Goal: Check status: Check status

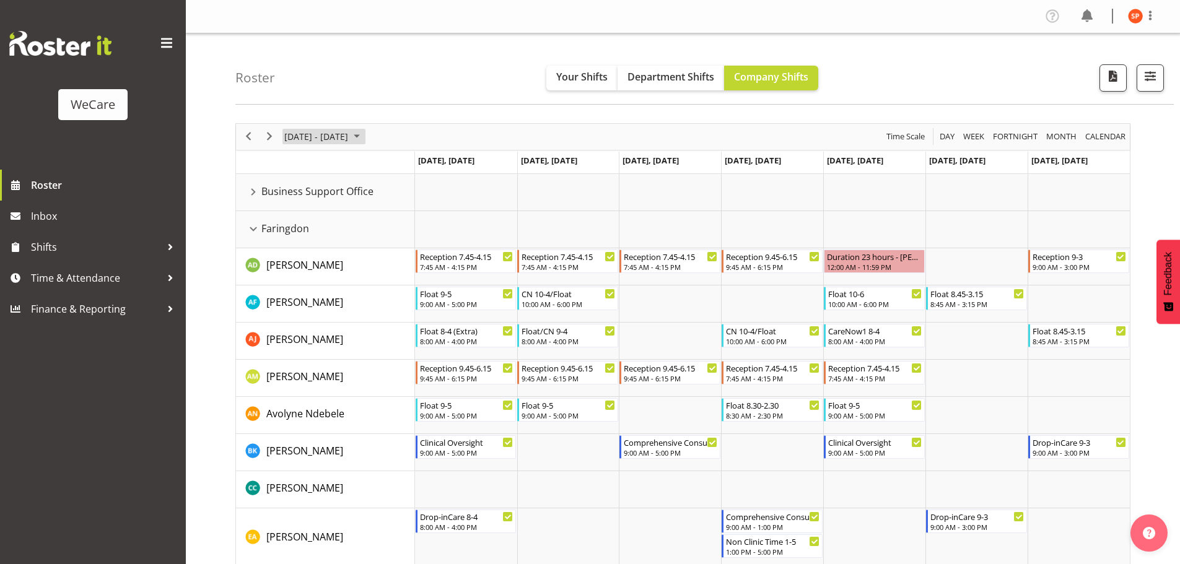
click at [336, 139] on span "[DATE] - [DATE]" at bounding box center [316, 136] width 66 height 15
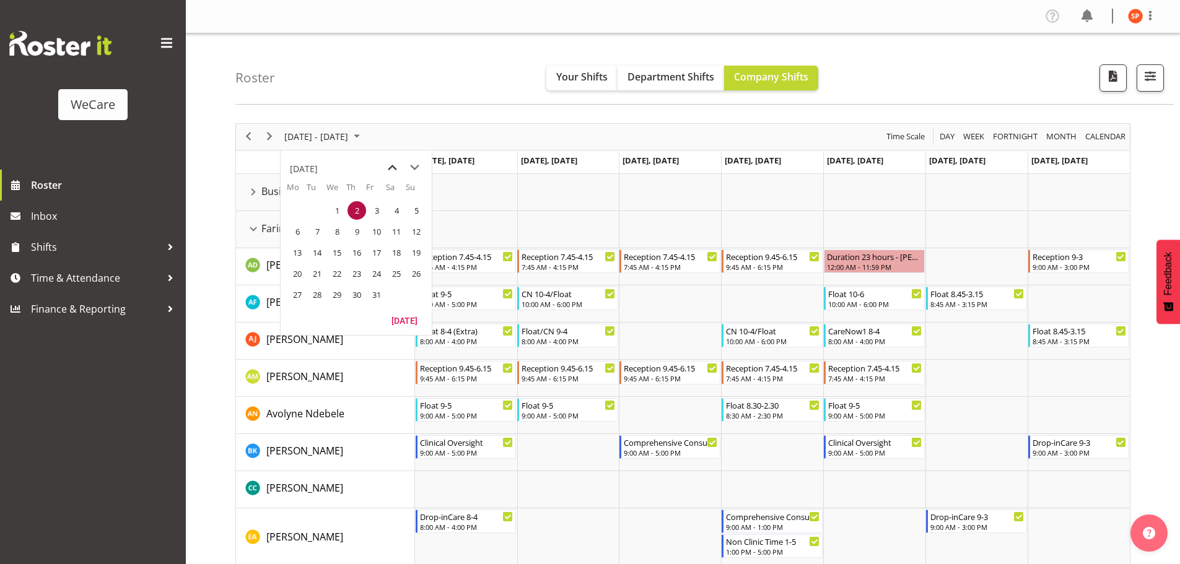
click at [394, 168] on span "previous month" at bounding box center [392, 168] width 22 height 22
click at [338, 271] on span "24" at bounding box center [337, 273] width 19 height 19
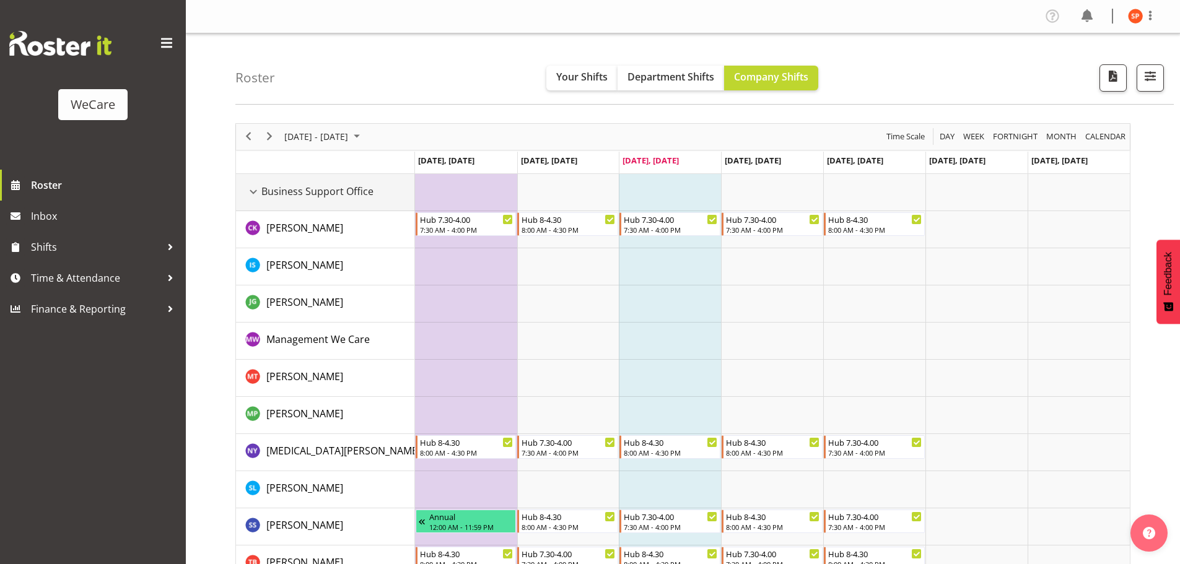
click at [255, 196] on div "Business Support Office resource" at bounding box center [253, 192] width 16 height 16
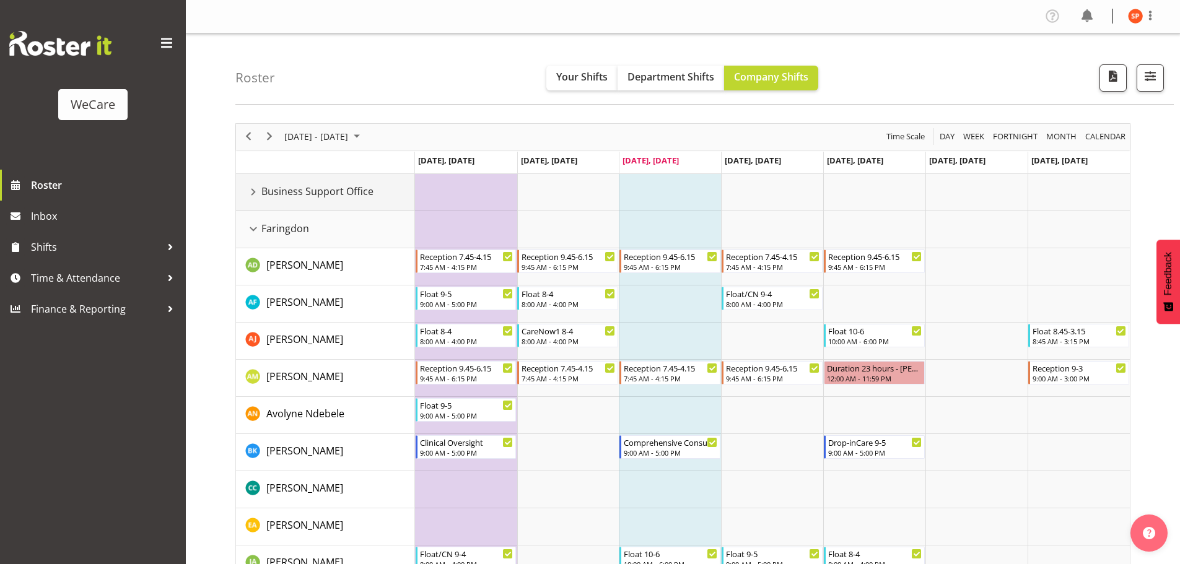
click at [254, 194] on div "Business Support Office resource" at bounding box center [253, 192] width 16 height 16
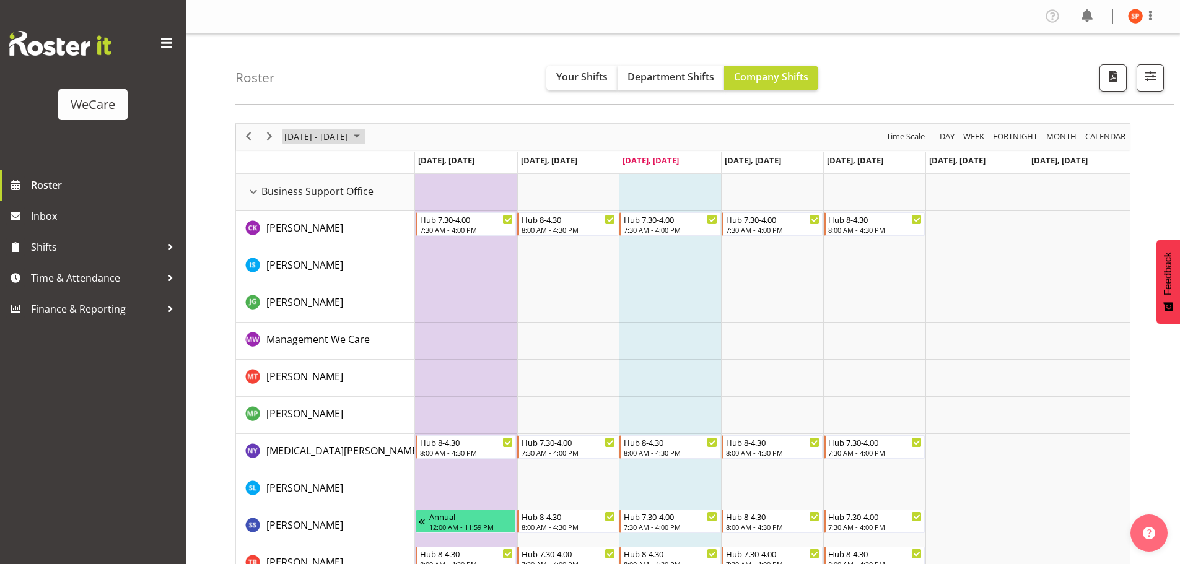
click at [309, 136] on span "[DATE] - [DATE]" at bounding box center [316, 136] width 66 height 15
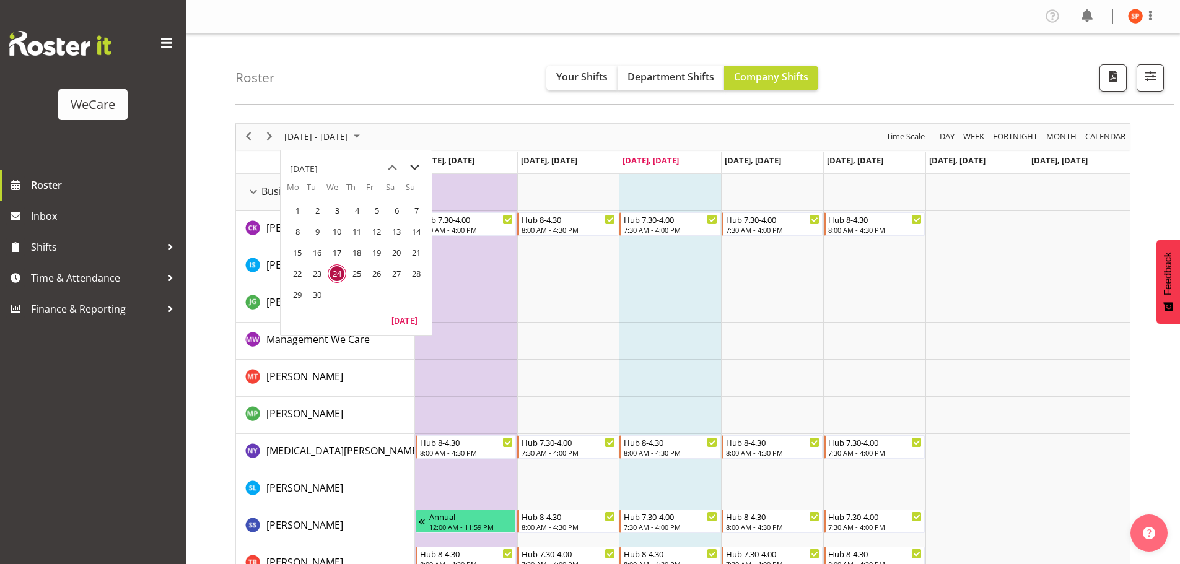
click at [420, 169] on span "next month" at bounding box center [415, 168] width 22 height 22
click at [297, 233] on span "6" at bounding box center [297, 231] width 19 height 19
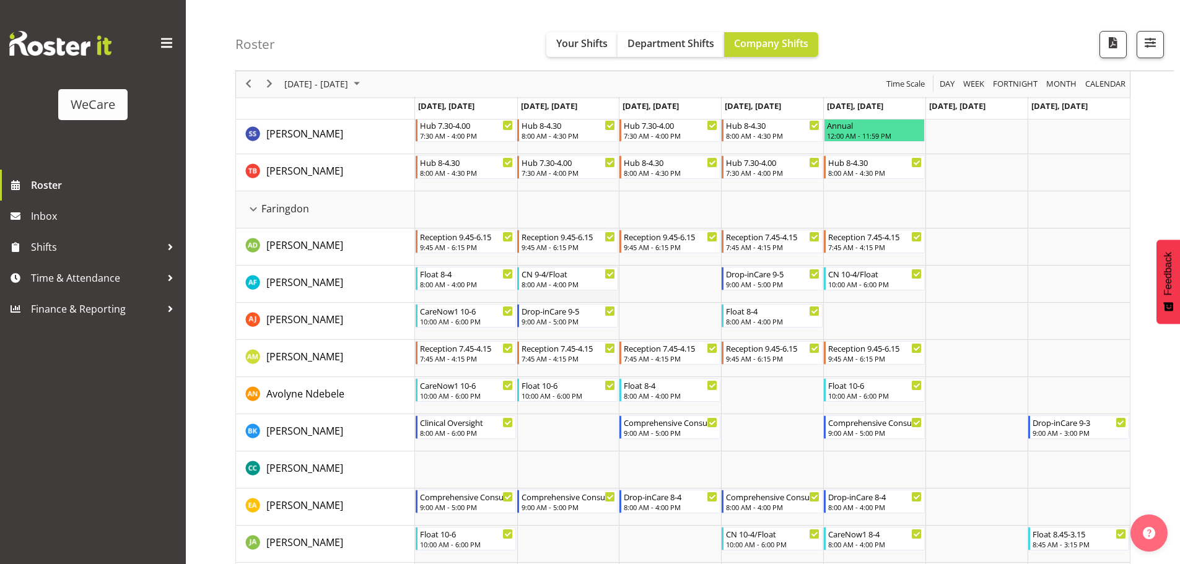
scroll to position [310, 0]
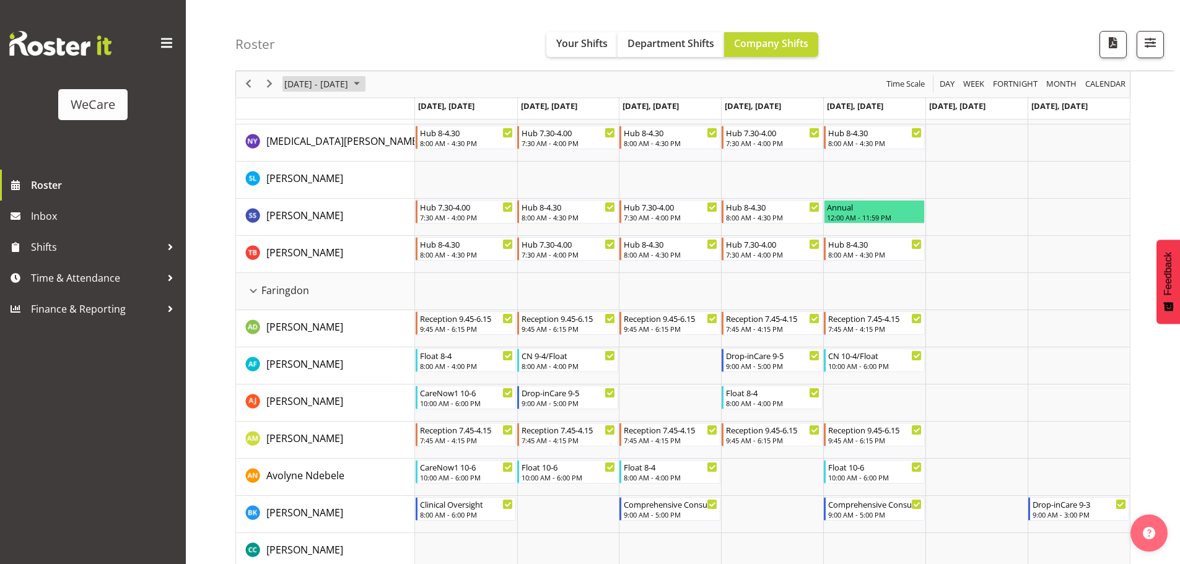
click at [349, 89] on span "[DATE] - [DATE]" at bounding box center [316, 84] width 66 height 15
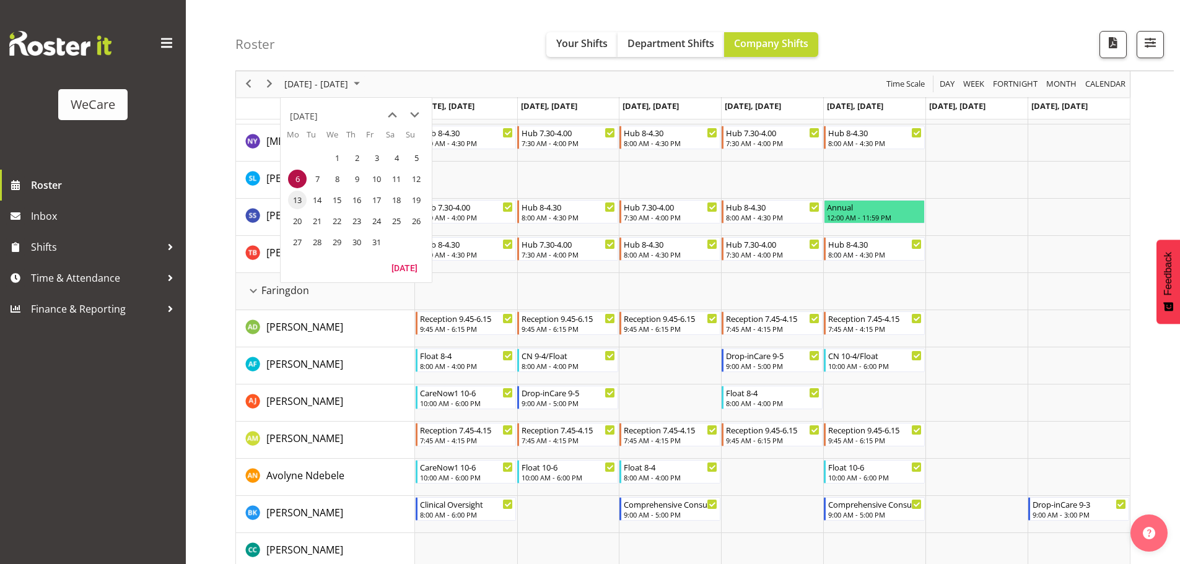
click at [295, 202] on span "13" at bounding box center [297, 200] width 19 height 19
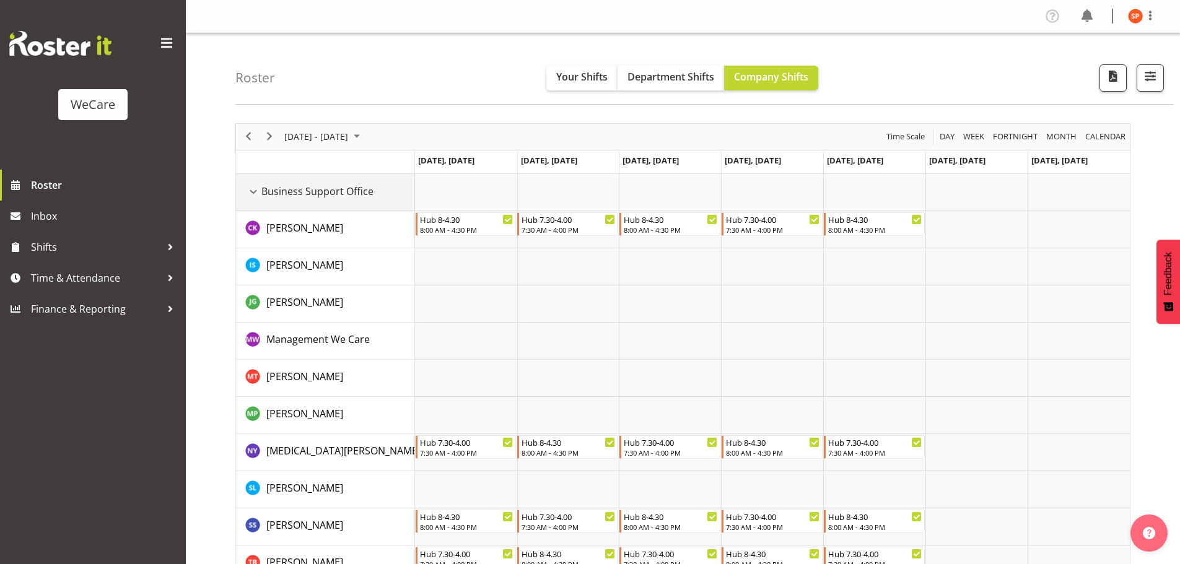
click at [250, 194] on div "Business Support Office resource" at bounding box center [253, 192] width 16 height 16
click at [259, 188] on div "Business Support Office resource" at bounding box center [253, 192] width 16 height 16
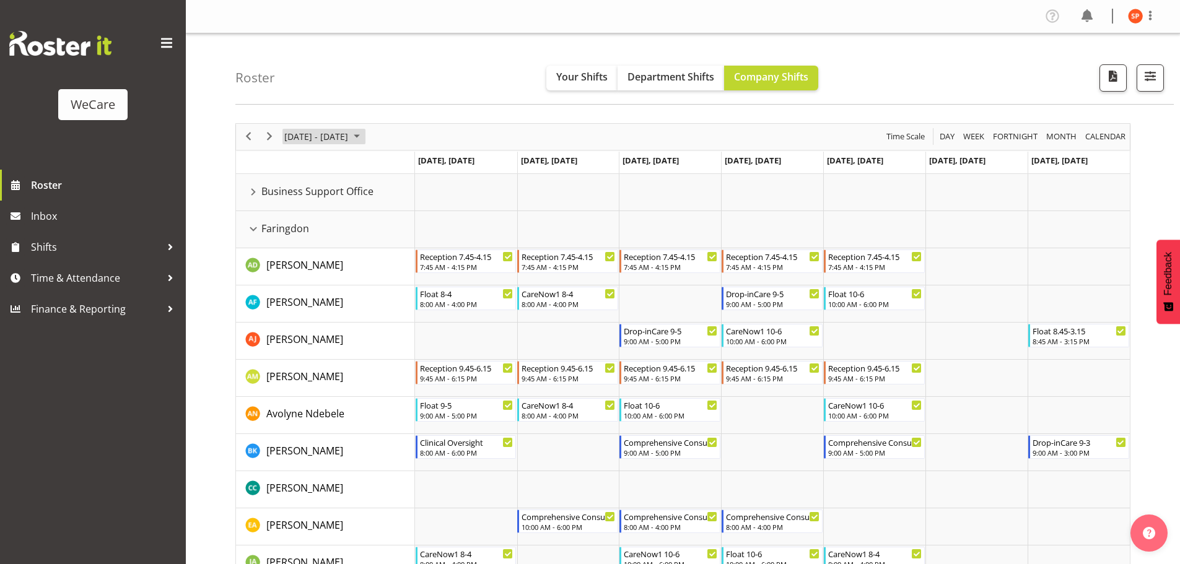
click at [333, 137] on span "[DATE] - [DATE]" at bounding box center [316, 136] width 66 height 15
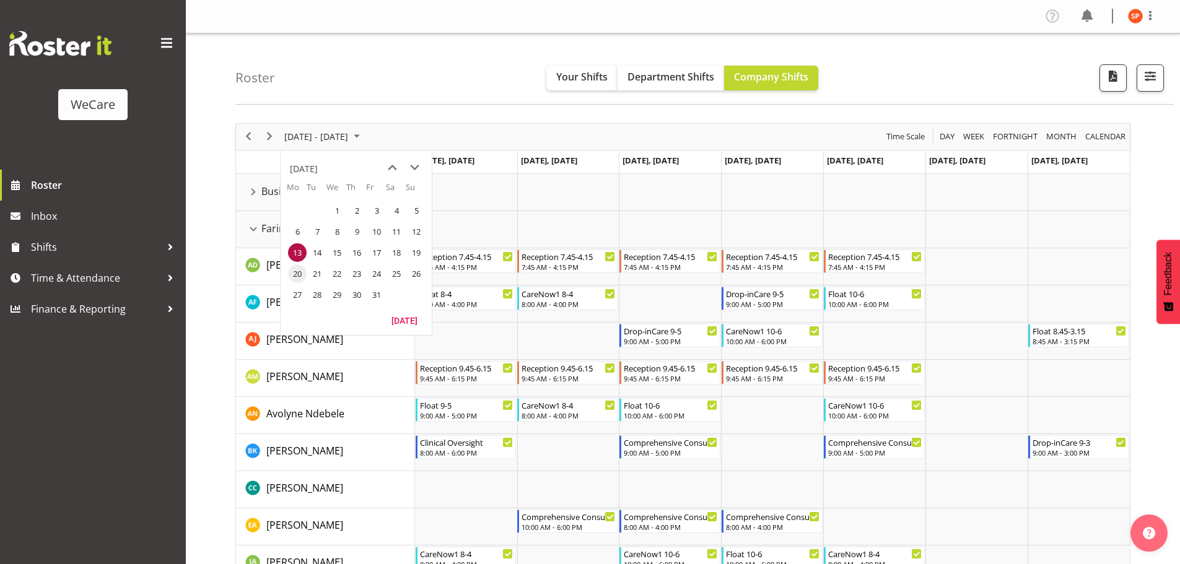
click at [299, 274] on span "20" at bounding box center [297, 273] width 19 height 19
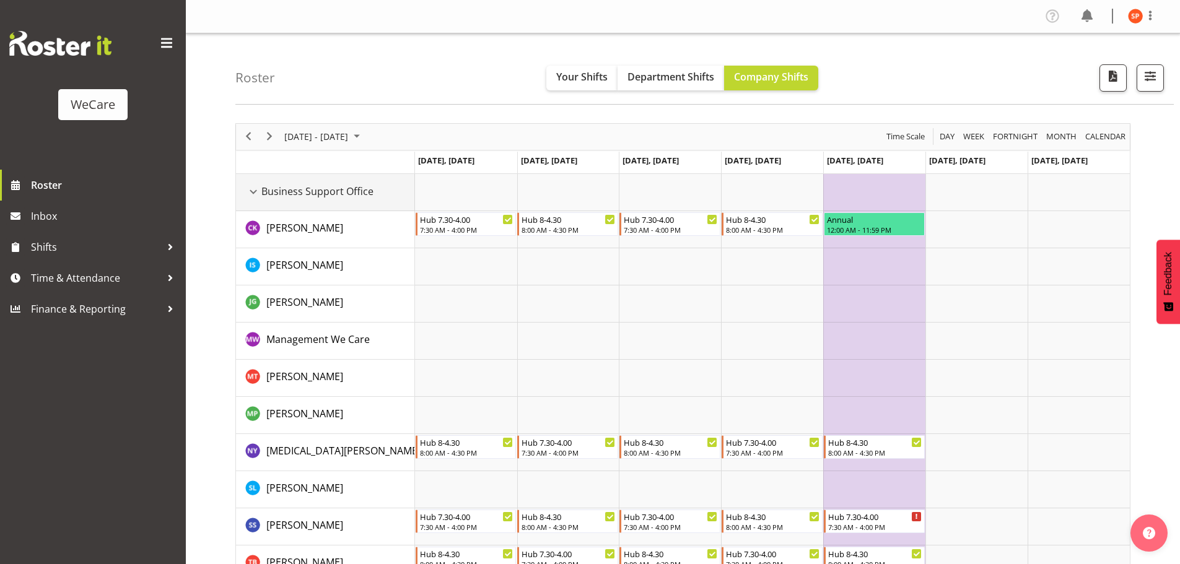
click at [257, 193] on div "Business Support Office resource" at bounding box center [253, 192] width 16 height 16
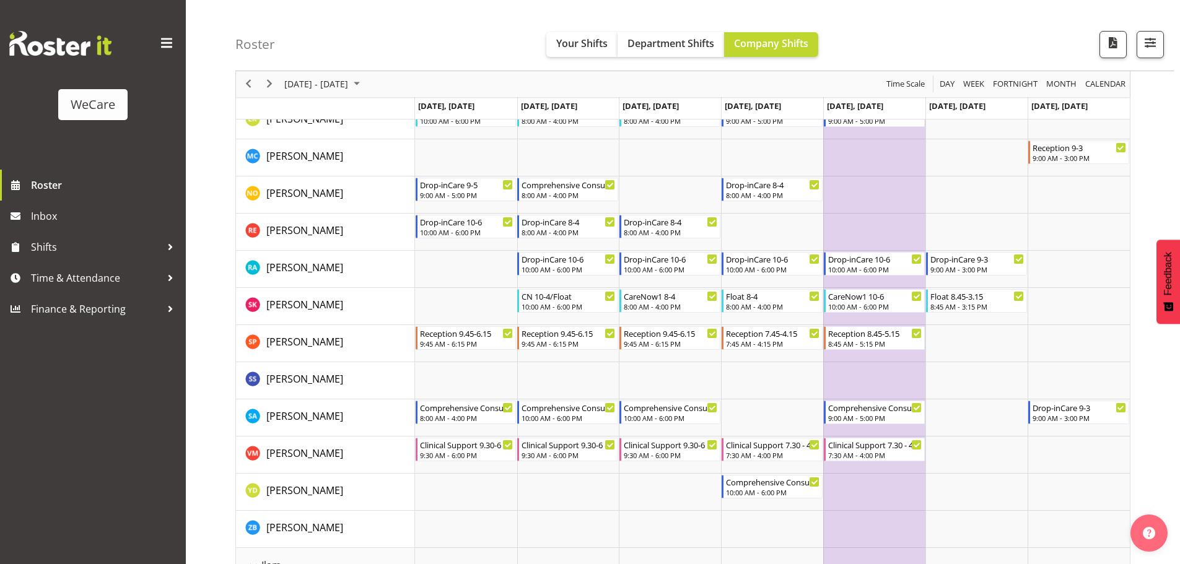
scroll to position [450, 0]
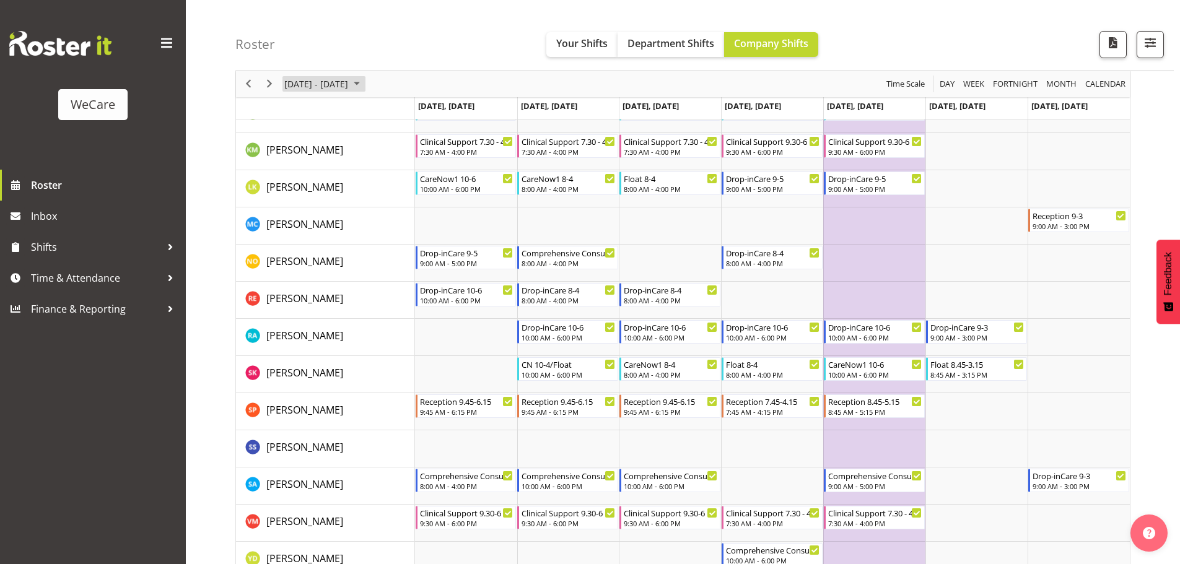
drag, startPoint x: 346, startPoint y: 84, endPoint x: 357, endPoint y: 89, distance: 13.0
click at [346, 84] on span "[DATE] - [DATE]" at bounding box center [316, 84] width 66 height 15
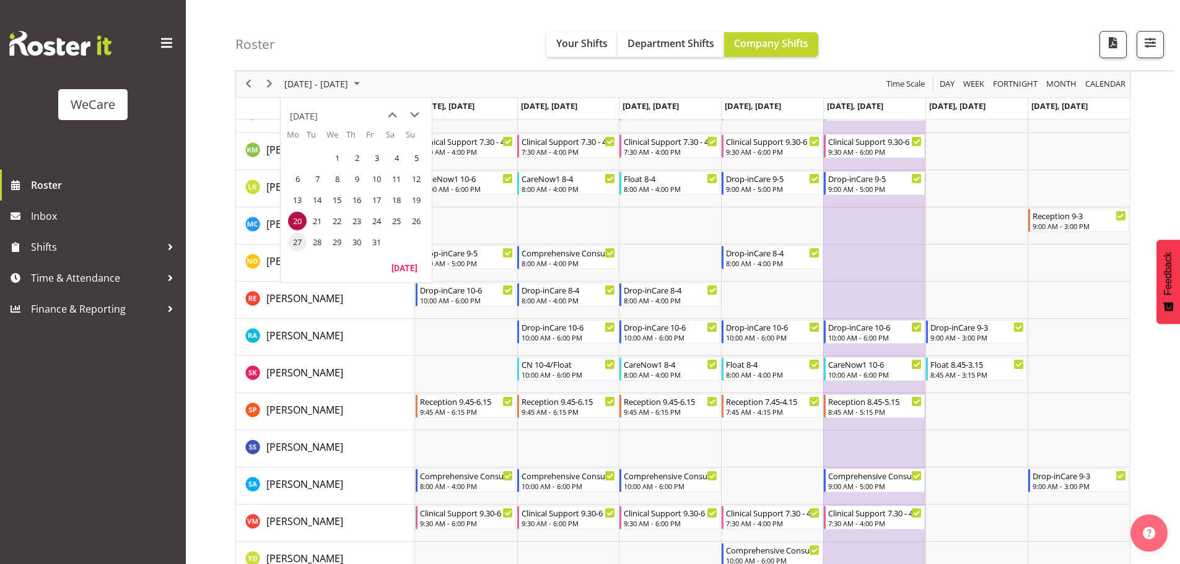
click at [296, 236] on span "27" at bounding box center [297, 242] width 19 height 19
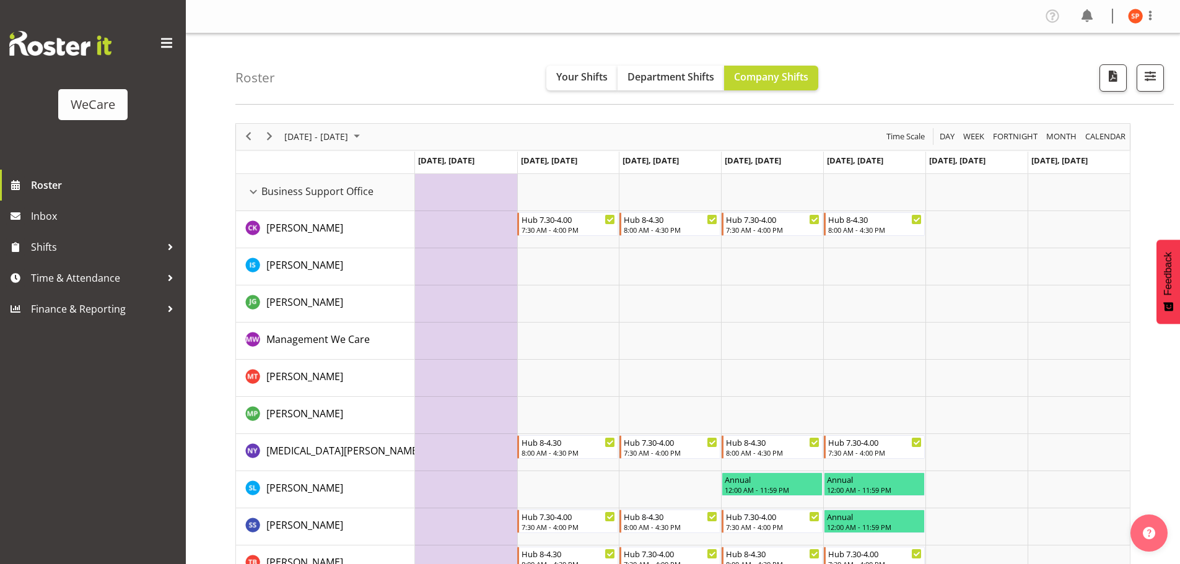
scroll to position [310, 0]
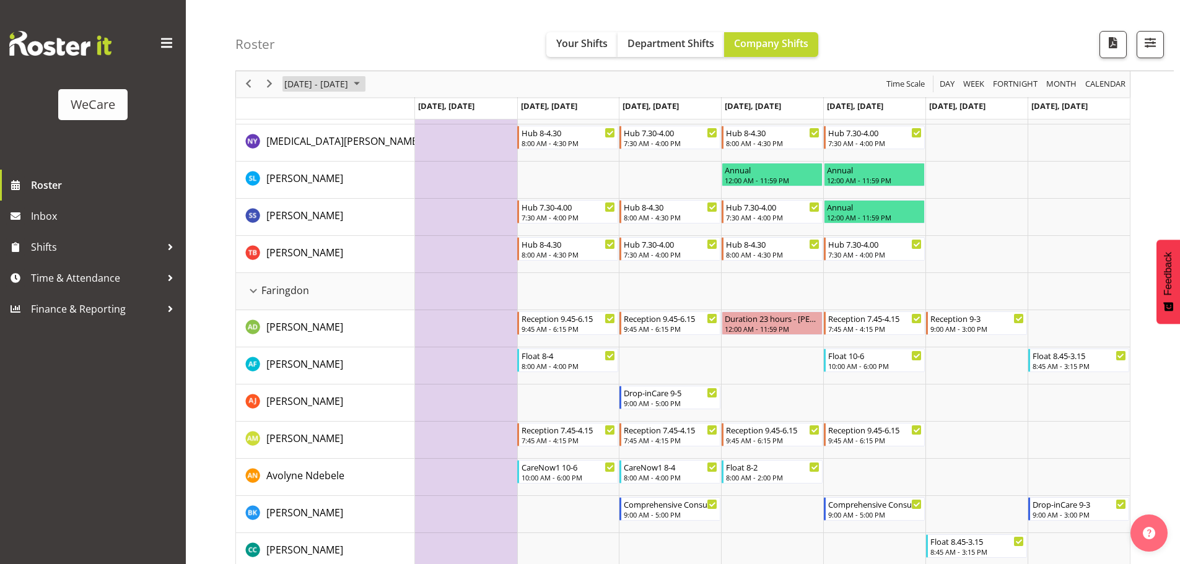
click at [318, 83] on span "[DATE] - [DATE]" at bounding box center [316, 84] width 66 height 15
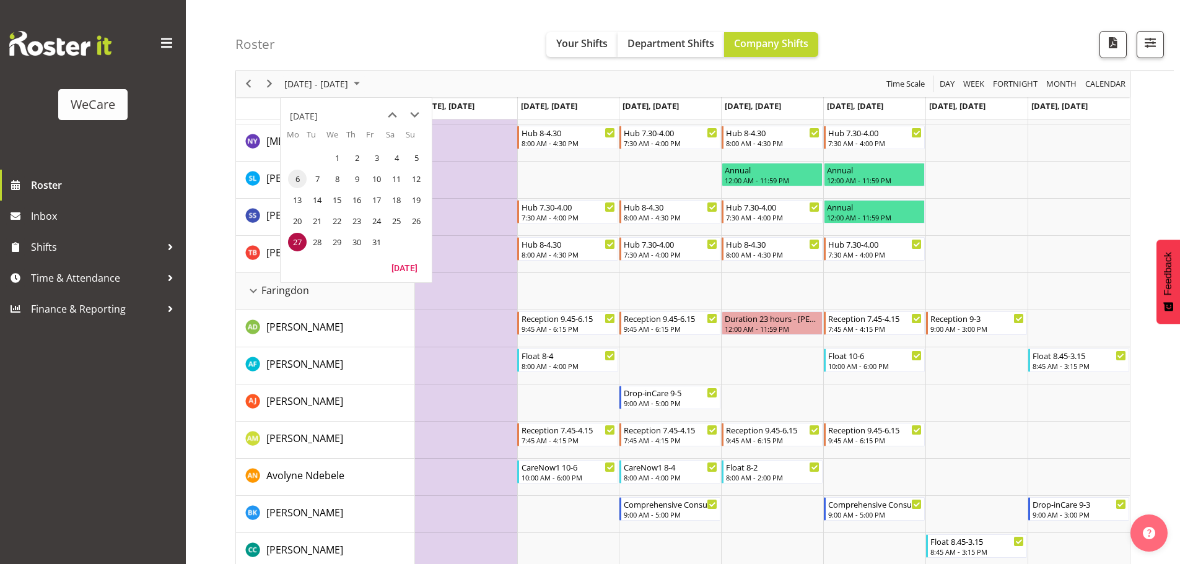
click at [292, 181] on span "6" at bounding box center [297, 179] width 19 height 19
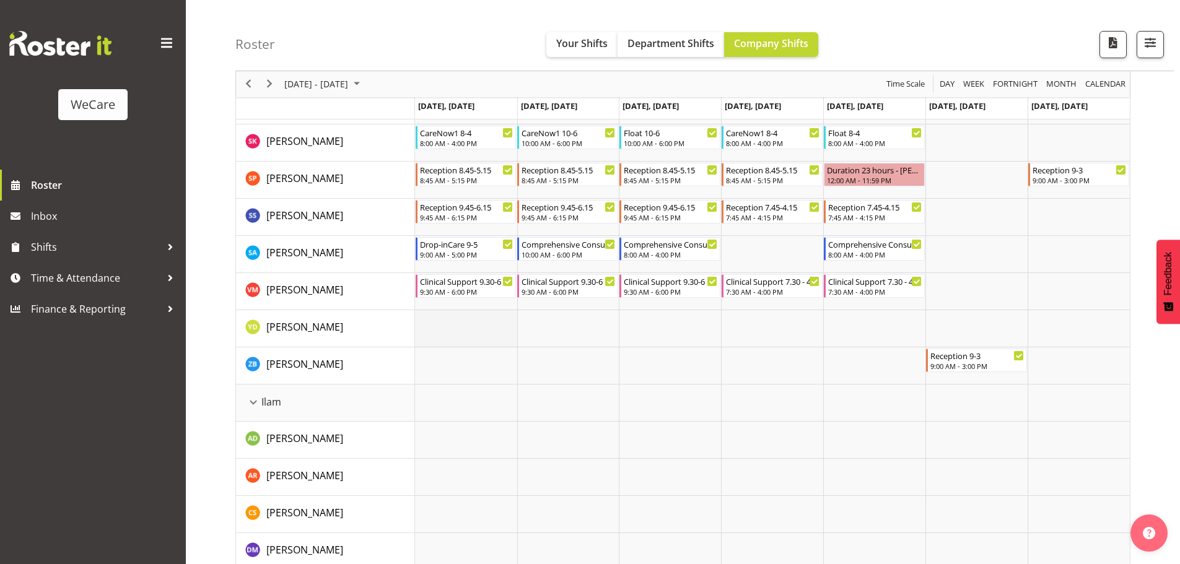
scroll to position [1115, 0]
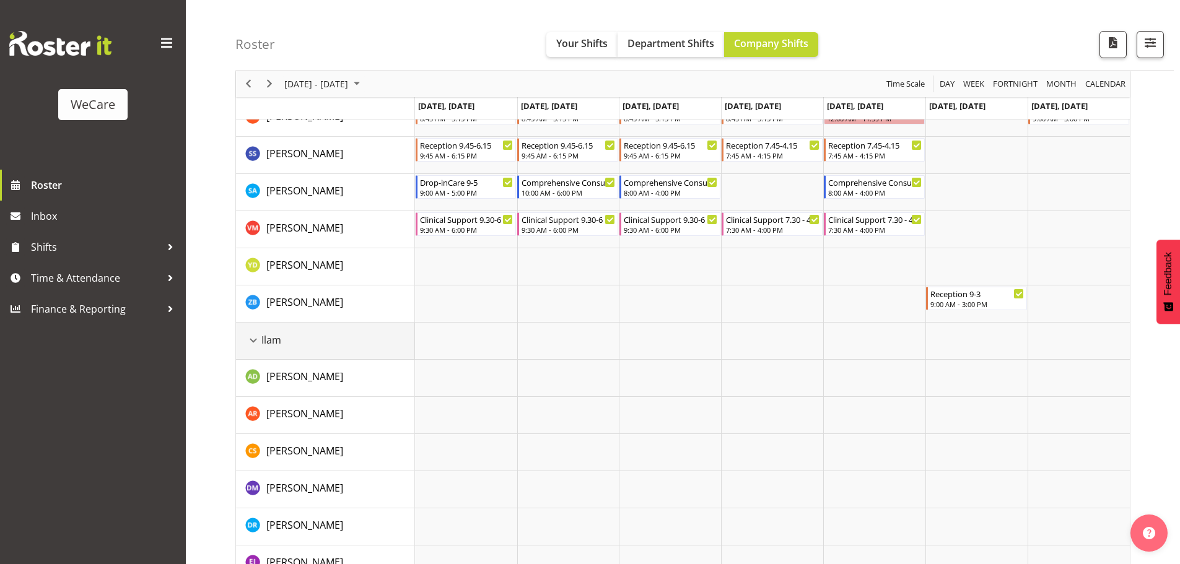
click at [256, 339] on div "Ilam resource" at bounding box center [253, 341] width 16 height 16
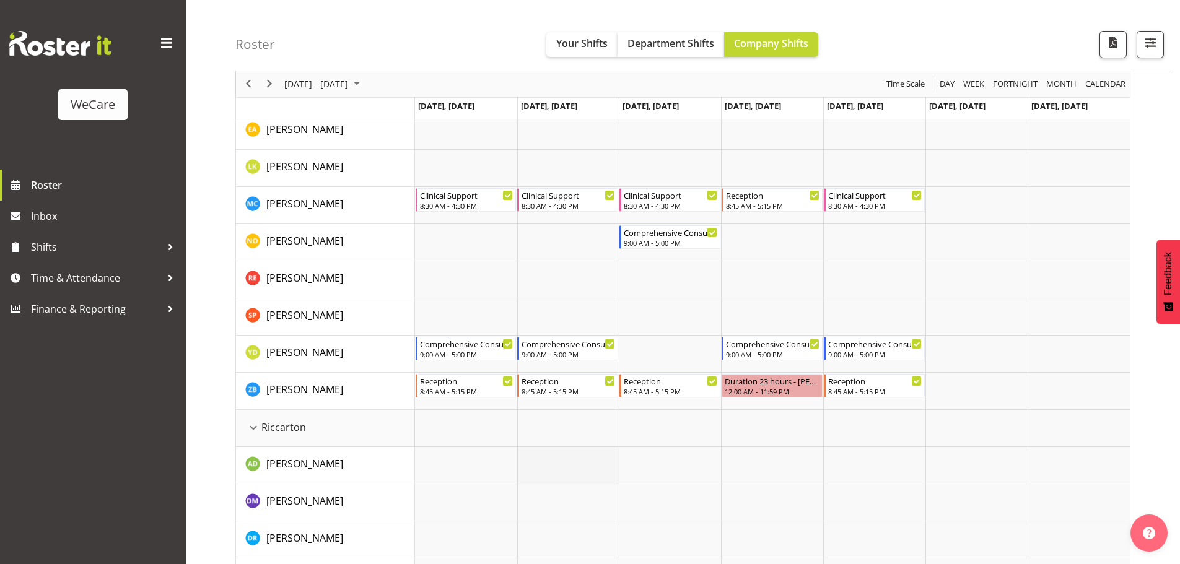
scroll to position [1610, 0]
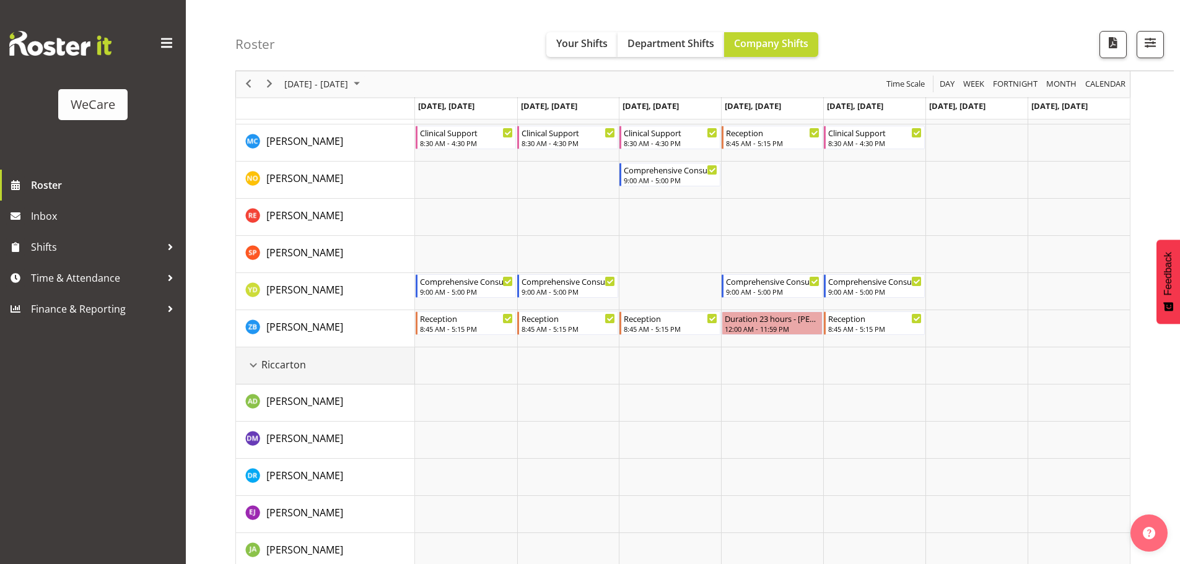
drag, startPoint x: 253, startPoint y: 365, endPoint x: 382, endPoint y: 394, distance: 132.5
click at [253, 365] on div "Riccarton resource" at bounding box center [253, 365] width 16 height 16
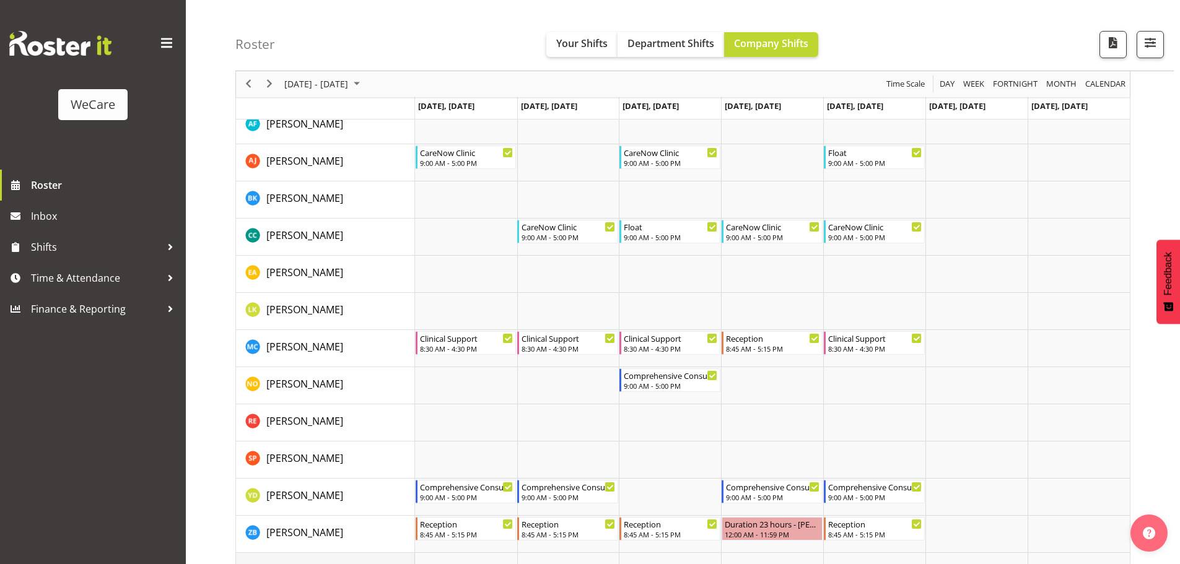
scroll to position [1424, 0]
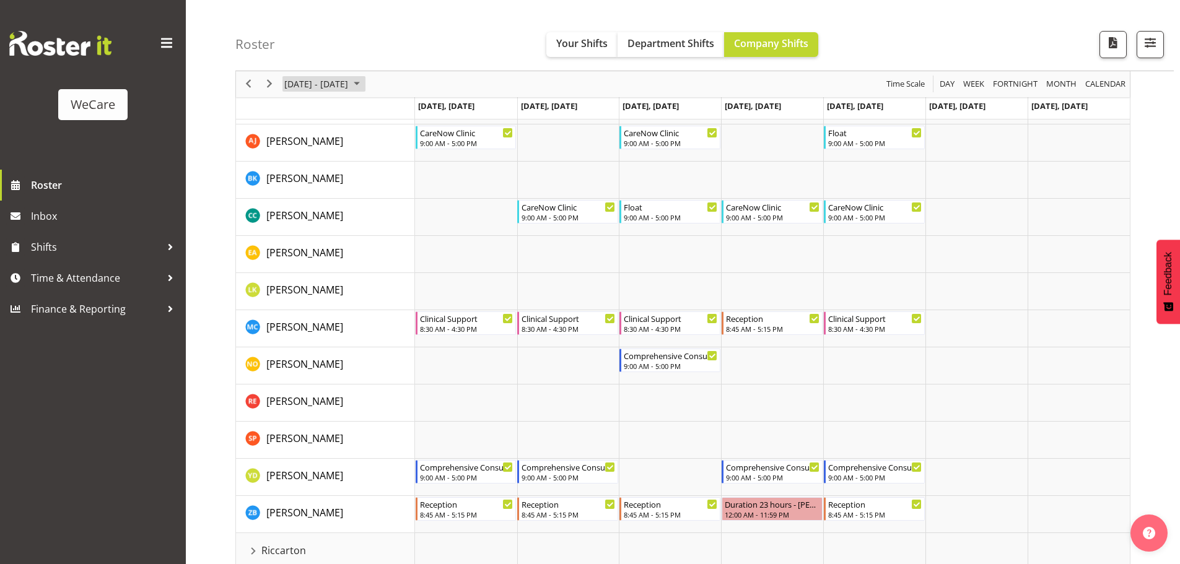
click at [349, 85] on span "[DATE] - [DATE]" at bounding box center [316, 84] width 66 height 15
click at [300, 199] on span "13" at bounding box center [297, 200] width 19 height 19
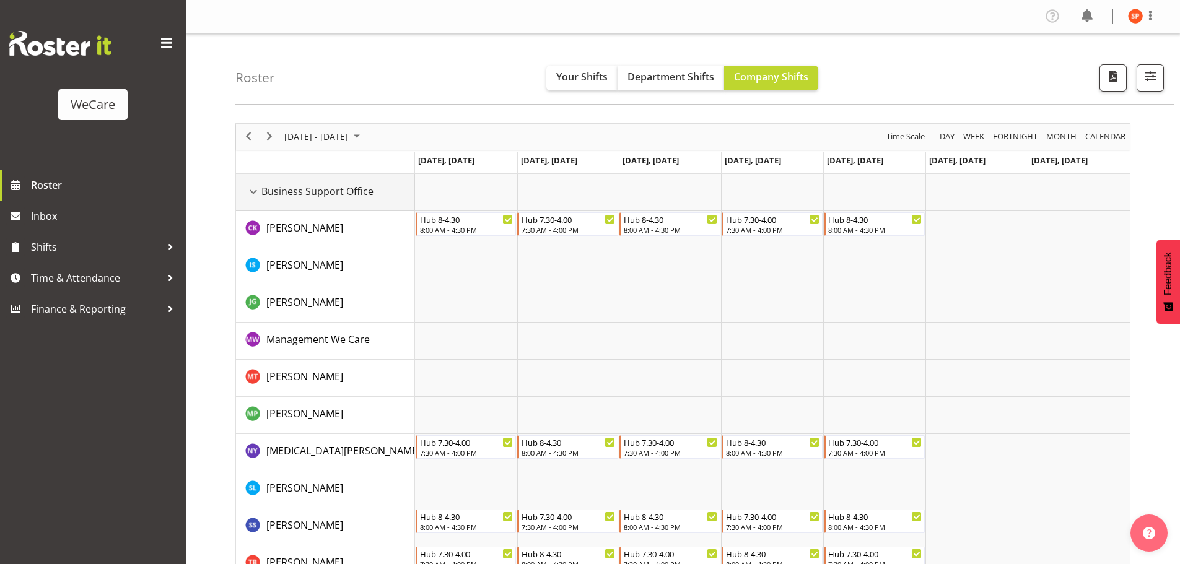
click at [249, 194] on div "Business Support Office resource" at bounding box center [253, 192] width 16 height 16
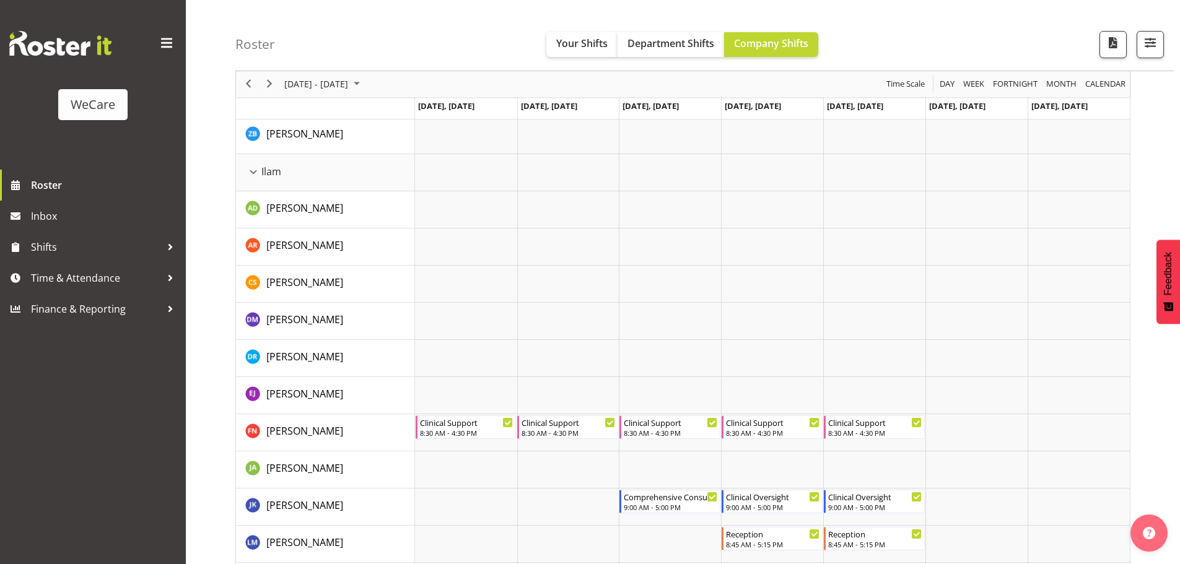
scroll to position [929, 0]
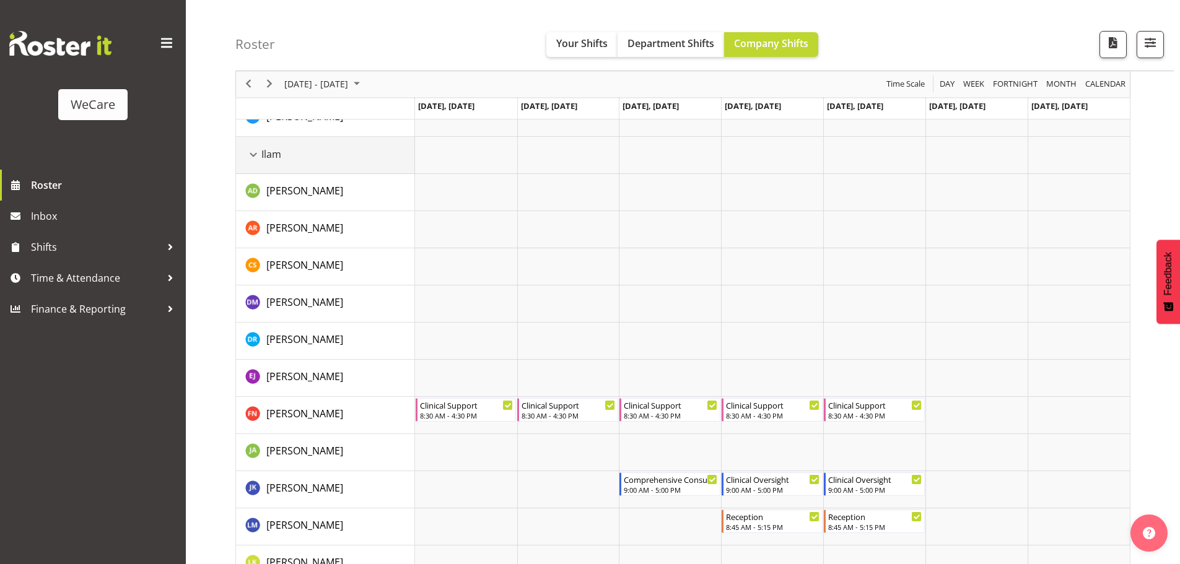
click at [256, 155] on div "Ilam resource" at bounding box center [253, 155] width 16 height 16
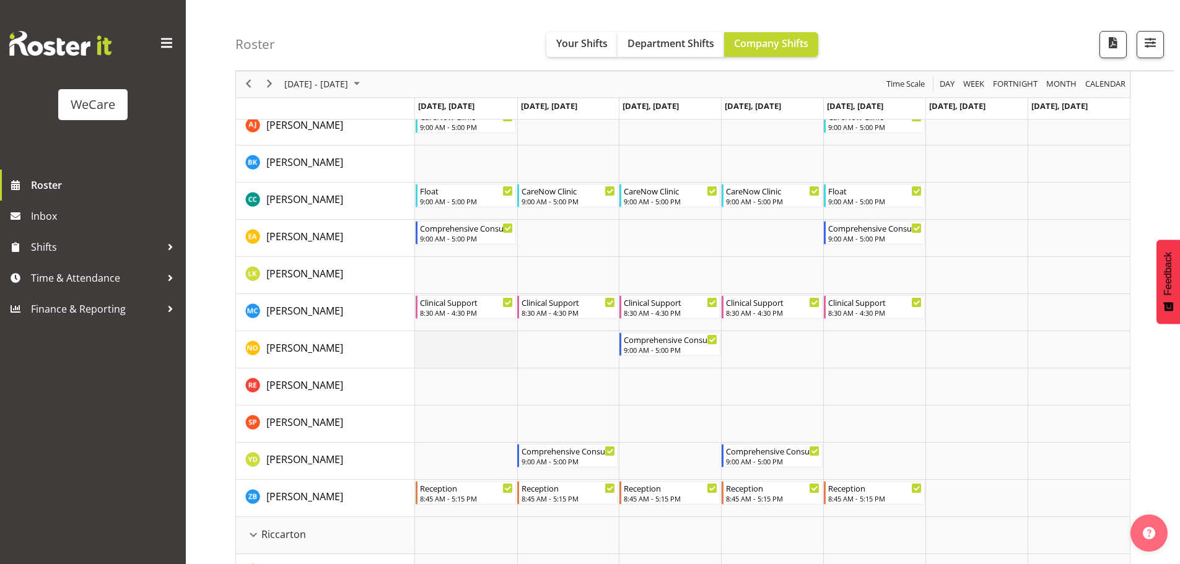
scroll to position [1177, 0]
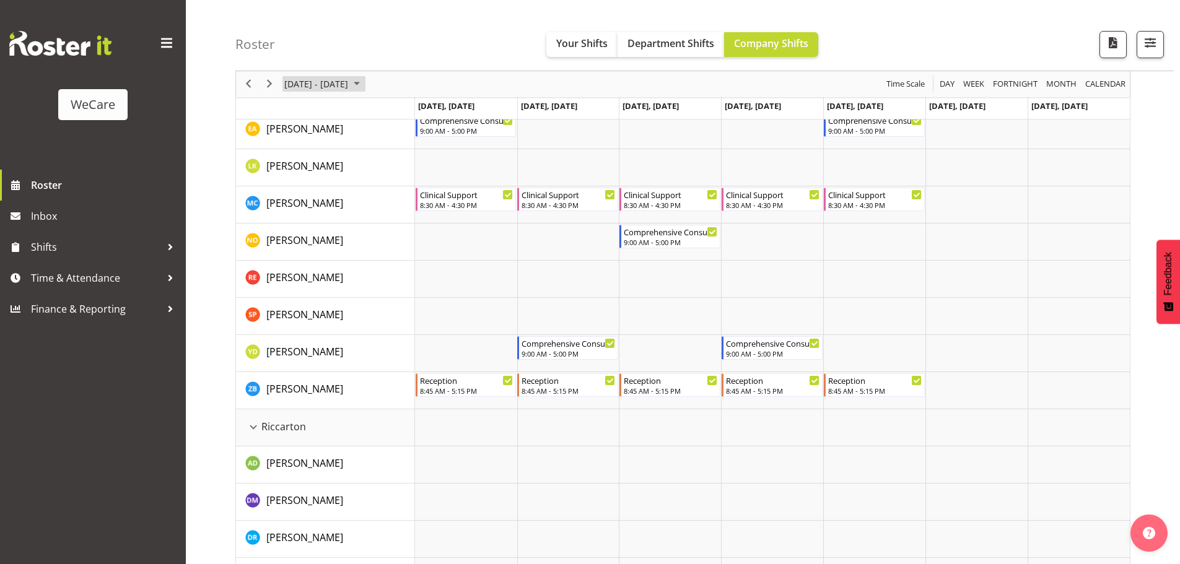
click at [328, 89] on span "[DATE] - [DATE]" at bounding box center [316, 84] width 66 height 15
click at [299, 220] on span "20" at bounding box center [297, 221] width 19 height 19
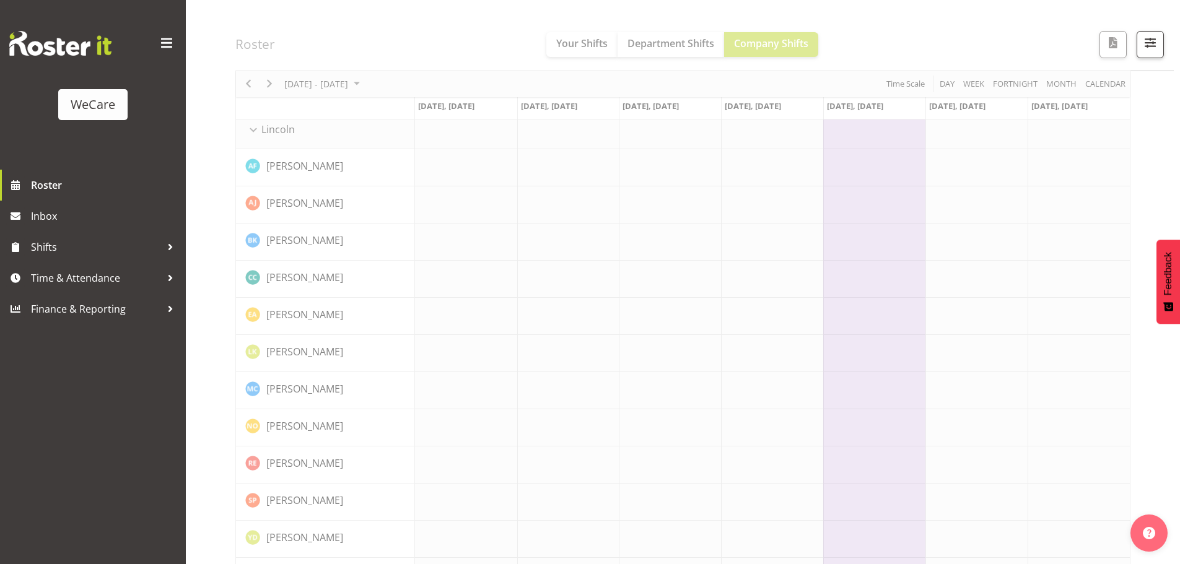
scroll to position [1177, 0]
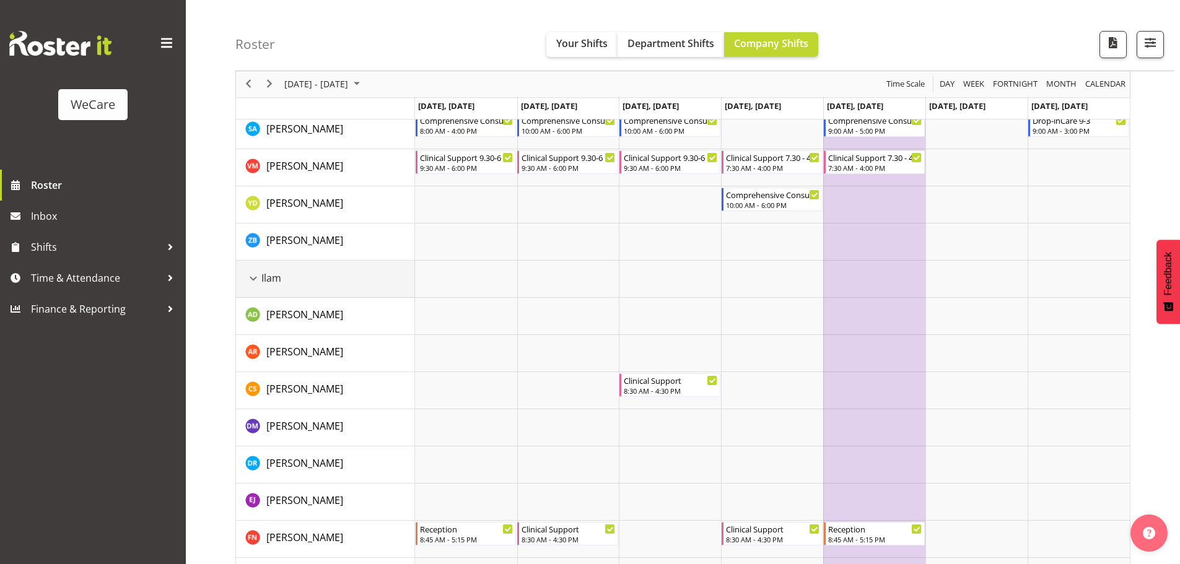
click at [254, 278] on div "Ilam resource" at bounding box center [253, 279] width 16 height 16
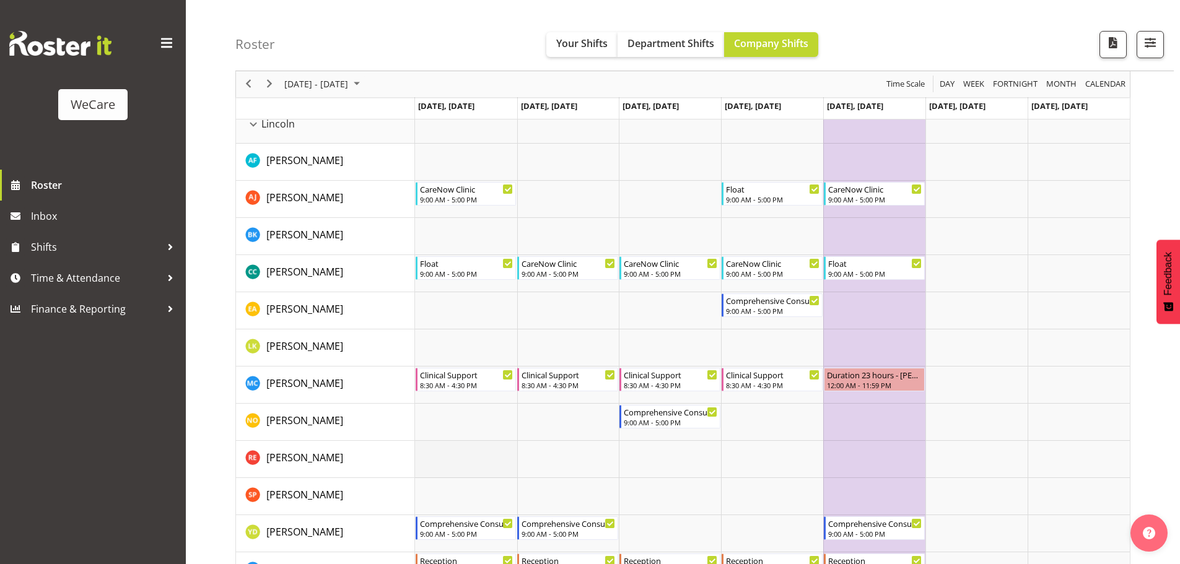
scroll to position [1424, 0]
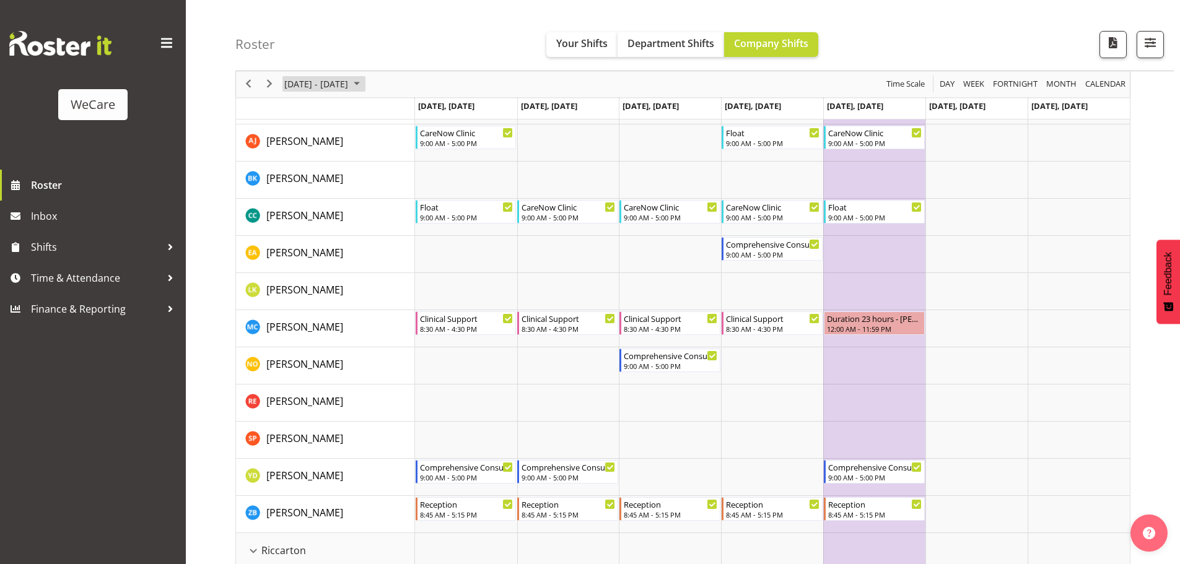
click at [349, 88] on span "[DATE] - [DATE]" at bounding box center [316, 84] width 66 height 15
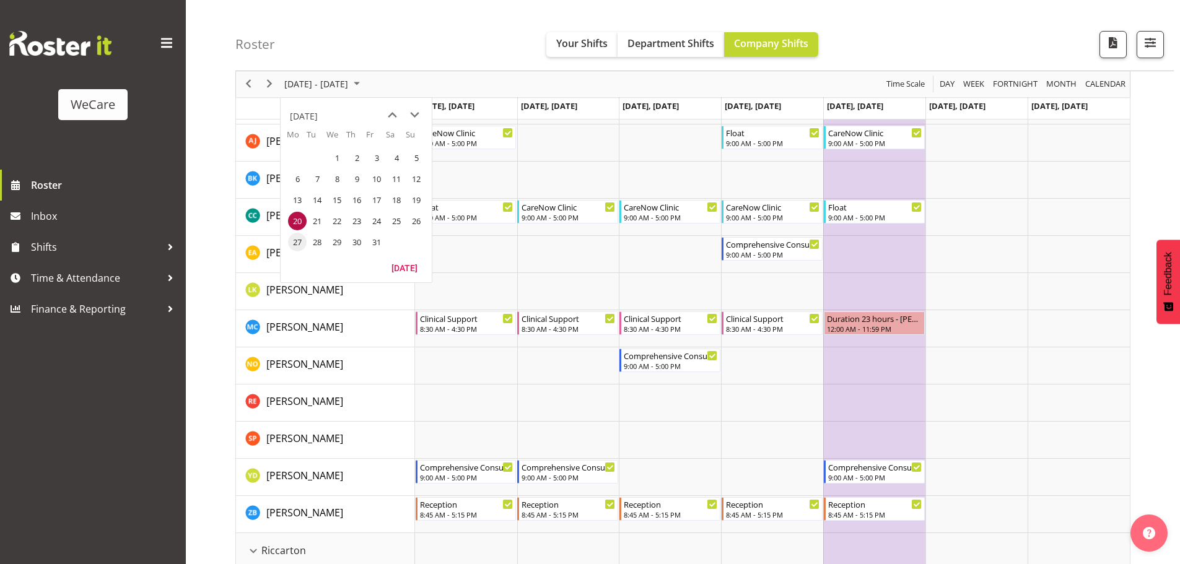
click at [301, 243] on span "27" at bounding box center [297, 242] width 19 height 19
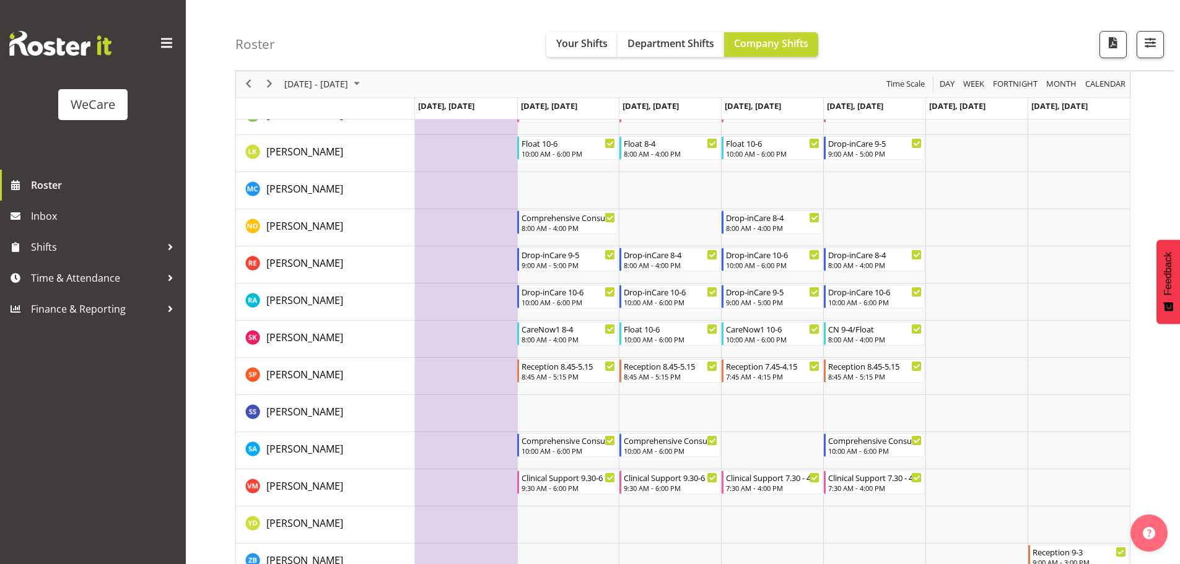
scroll to position [991, 0]
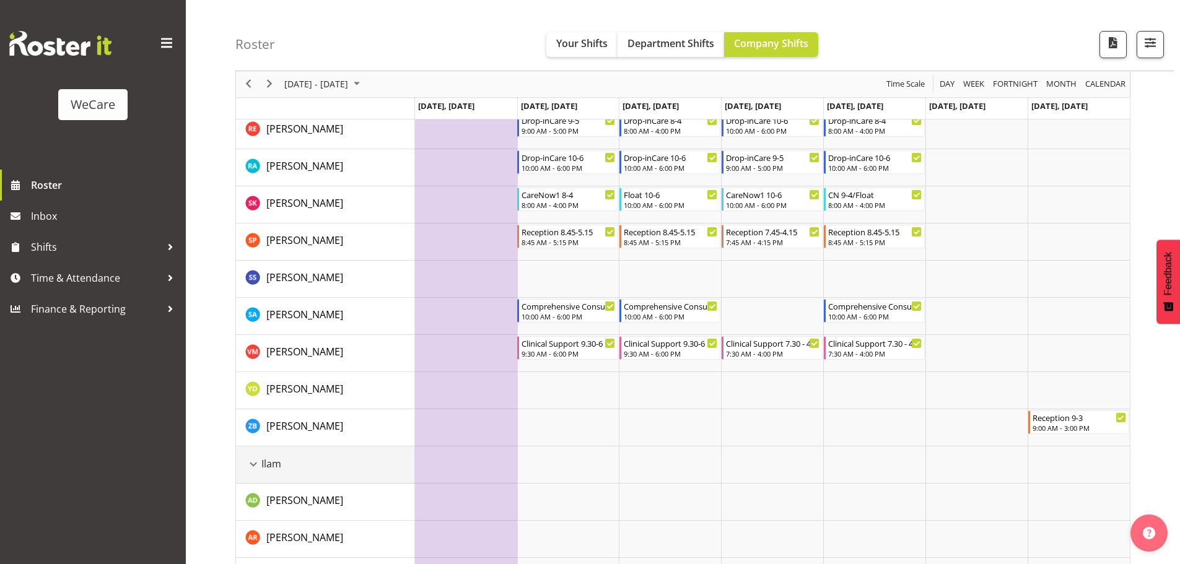
drag, startPoint x: 258, startPoint y: 463, endPoint x: 396, endPoint y: 439, distance: 140.7
click at [258, 463] on div "Ilam resource" at bounding box center [253, 464] width 16 height 16
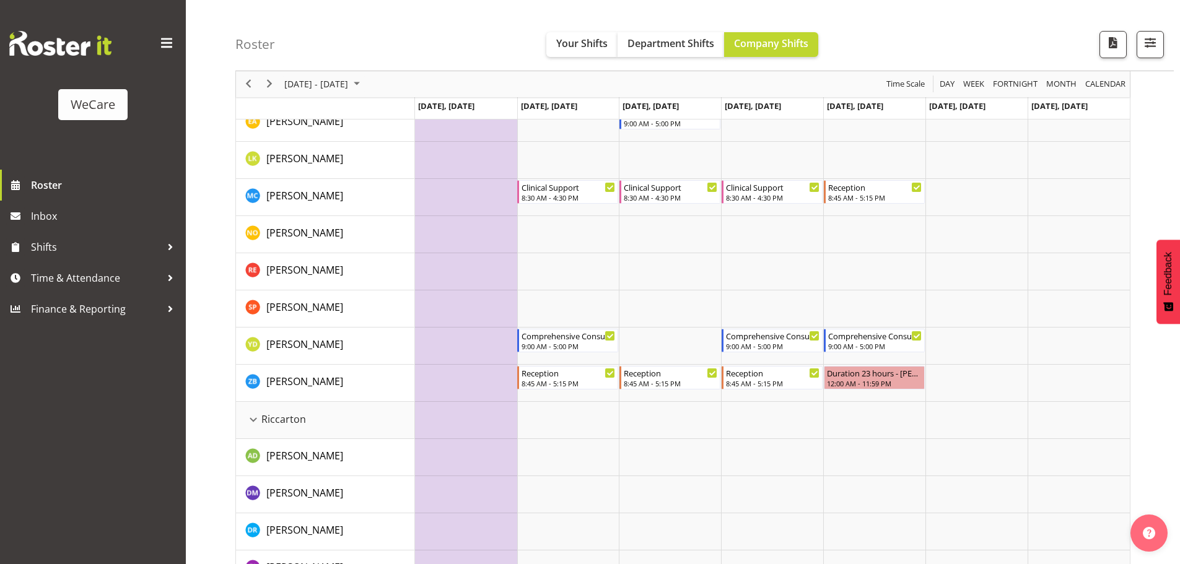
scroll to position [1548, 0]
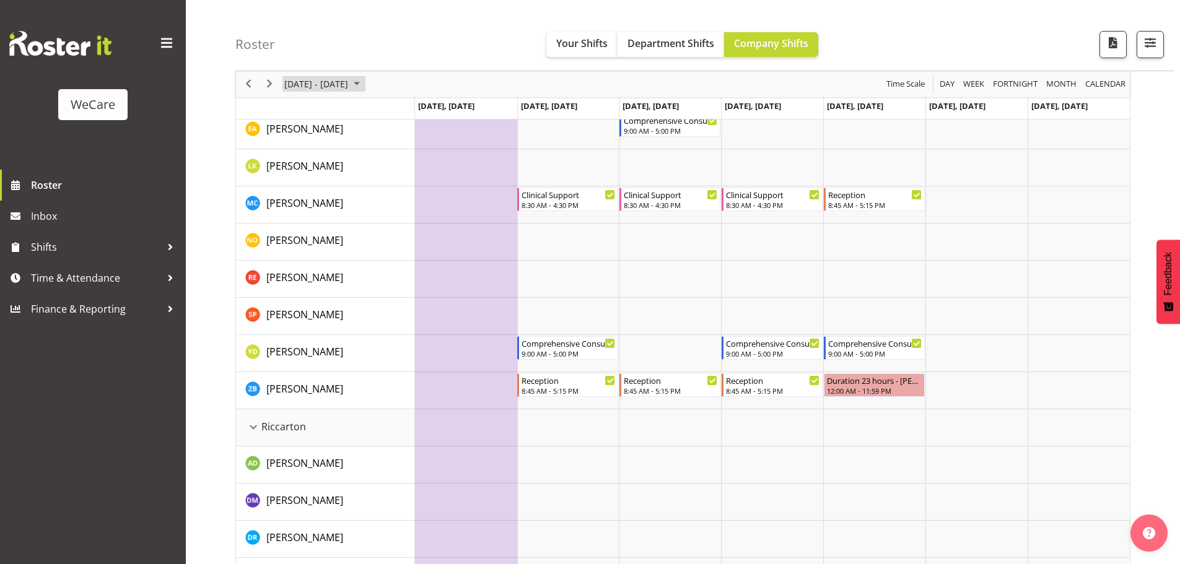
click at [349, 81] on span "[DATE] - [DATE]" at bounding box center [316, 84] width 66 height 15
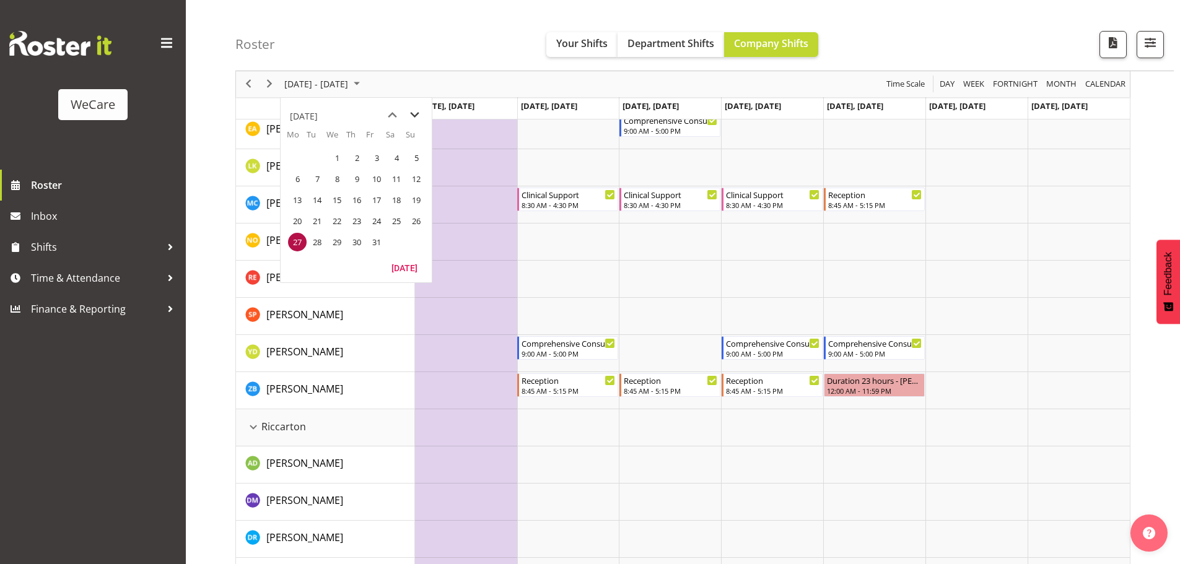
click at [412, 116] on span "next month" at bounding box center [415, 115] width 22 height 22
click at [298, 179] on span "3" at bounding box center [297, 179] width 19 height 19
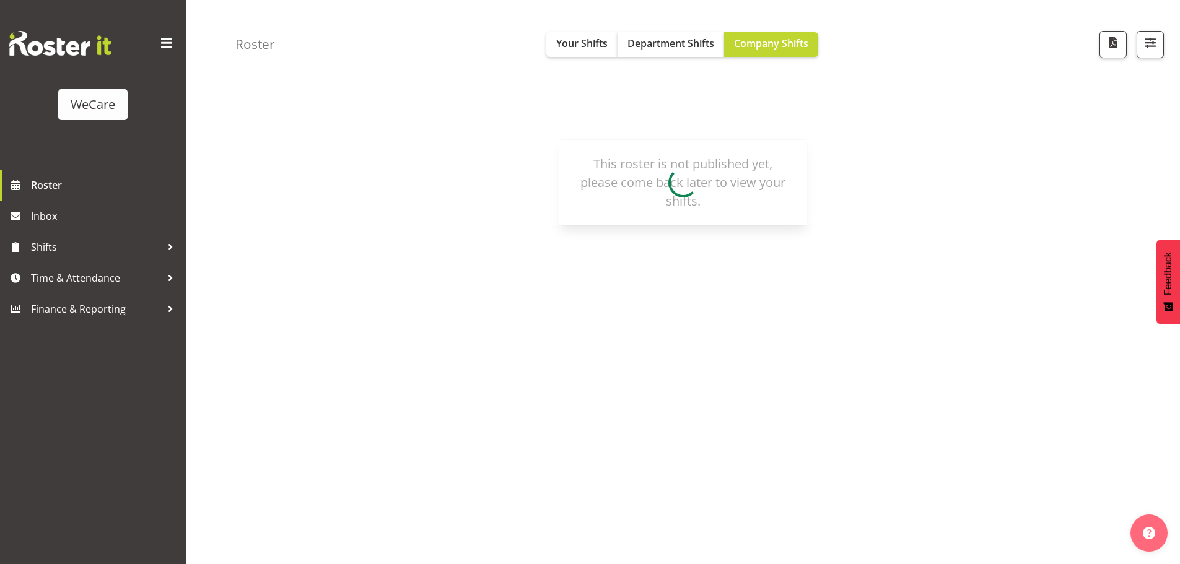
scroll to position [45, 0]
